Goal: Navigation & Orientation: Find specific page/section

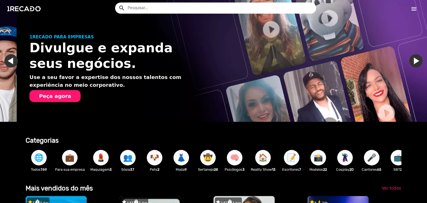
scroll to position [0, 423]
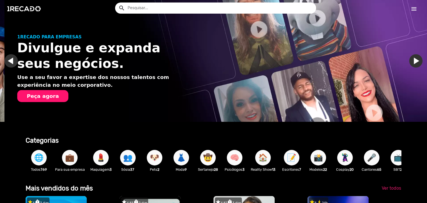
click at [414, 8] on mat-icon "menu" at bounding box center [414, 9] width 7 height 7
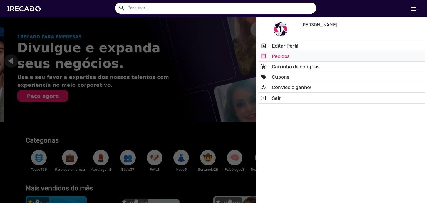
click at [288, 59] on link "list_alt Pedidos" at bounding box center [342, 56] width 166 height 10
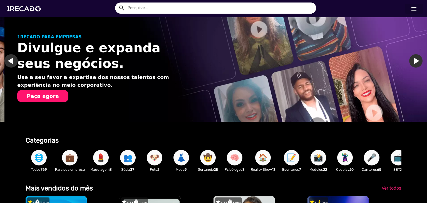
scroll to position [0, 466]
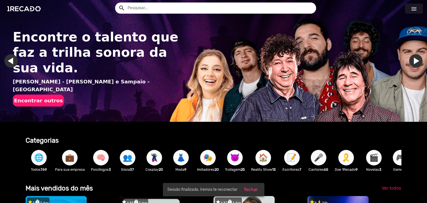
click at [415, 8] on mat-icon "menu" at bounding box center [414, 9] width 7 height 7
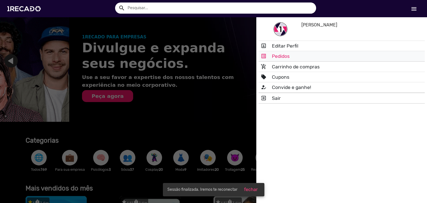
click at [277, 53] on link "list_alt Pedidos" at bounding box center [342, 56] width 166 height 10
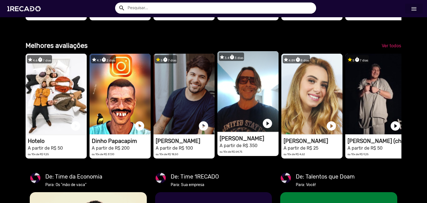
scroll to position [1029, 0]
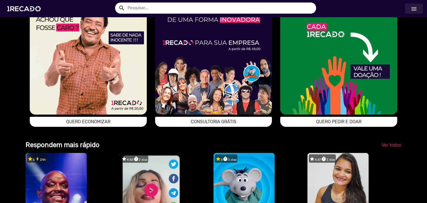
click at [416, 10] on mat-icon "menu" at bounding box center [414, 9] width 7 height 7
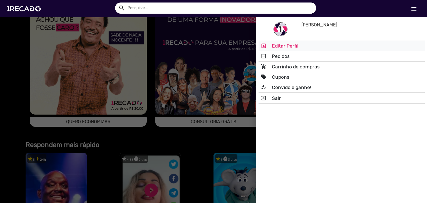
click at [292, 45] on link "portrait Editar Perfil" at bounding box center [342, 46] width 166 height 10
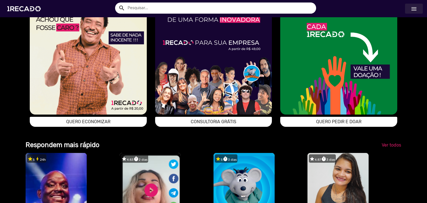
click at [412, 6] on mat-icon "menu" at bounding box center [414, 9] width 7 height 7
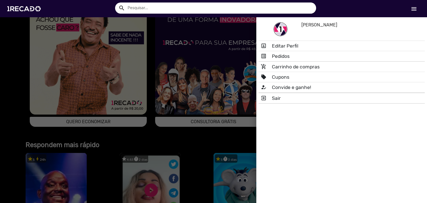
click at [307, 65] on link "add_shopping_cart Carrinho de compras" at bounding box center [342, 67] width 166 height 10
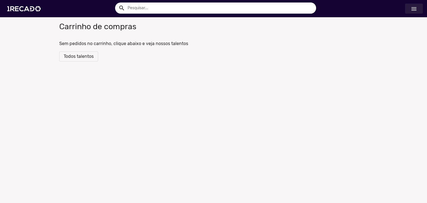
drag, startPoint x: 421, startPoint y: 12, endPoint x: 417, endPoint y: 8, distance: 5.3
click at [421, 12] on link "menu" at bounding box center [414, 9] width 18 height 10
click at [417, 8] on mat-icon "menu" at bounding box center [414, 9] width 7 height 7
click at [92, 56] on span "Todos talentos" at bounding box center [79, 56] width 30 height 5
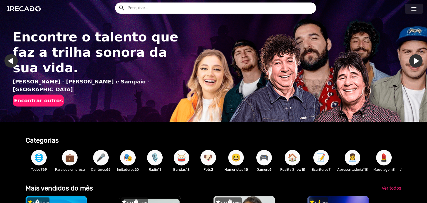
click at [411, 11] on link "menu" at bounding box center [414, 9] width 18 height 10
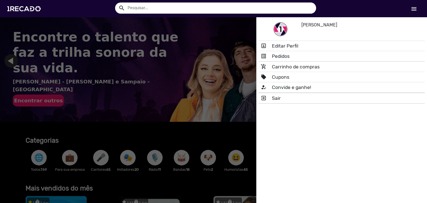
click at [289, 56] on link "list_alt Pedidos" at bounding box center [342, 56] width 166 height 10
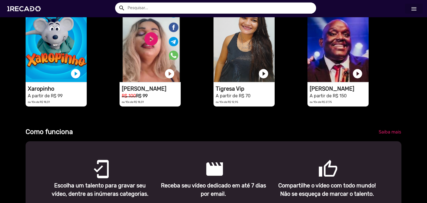
scroll to position [390, 0]
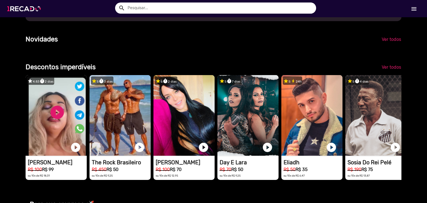
click at [35, 10] on img at bounding box center [25, 9] width 42 height 24
